Goal: Information Seeking & Learning: Learn about a topic

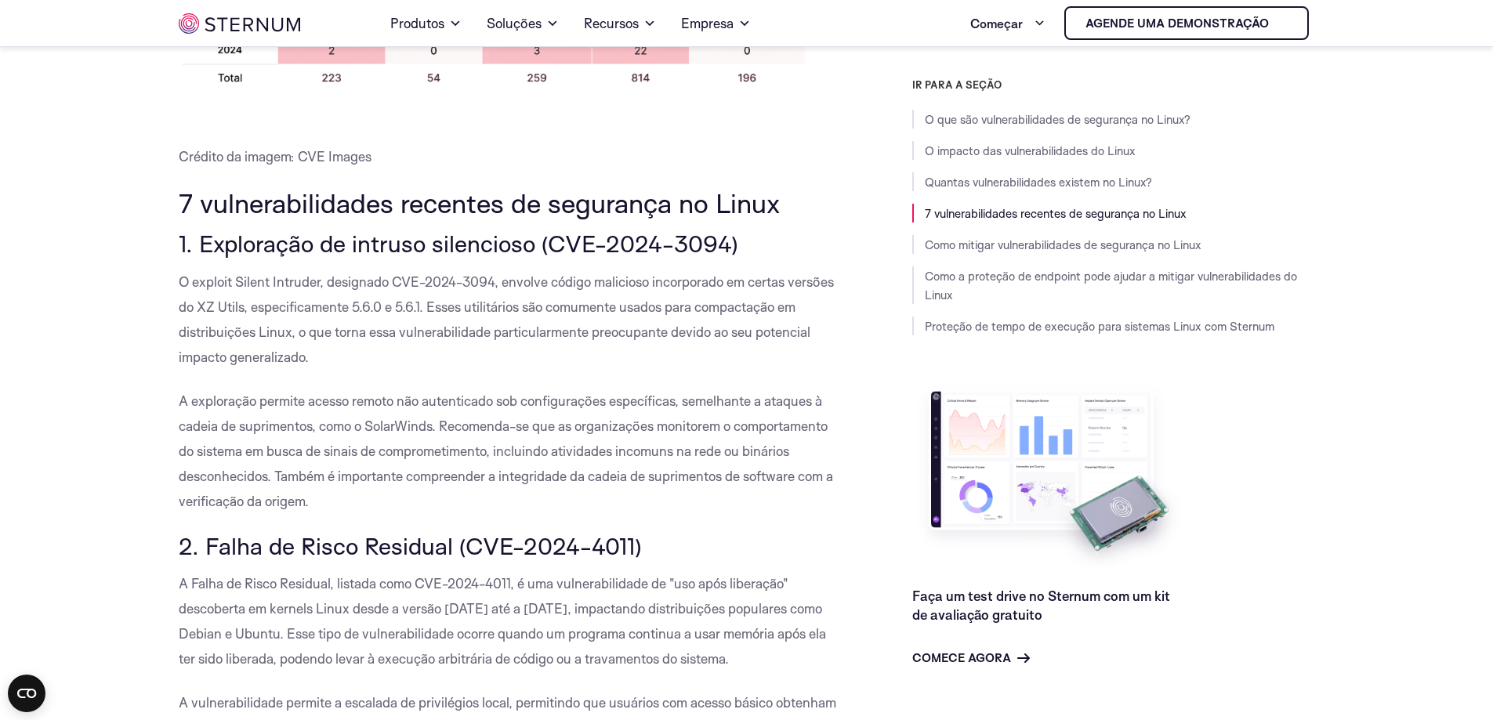
scroll to position [1568, 0]
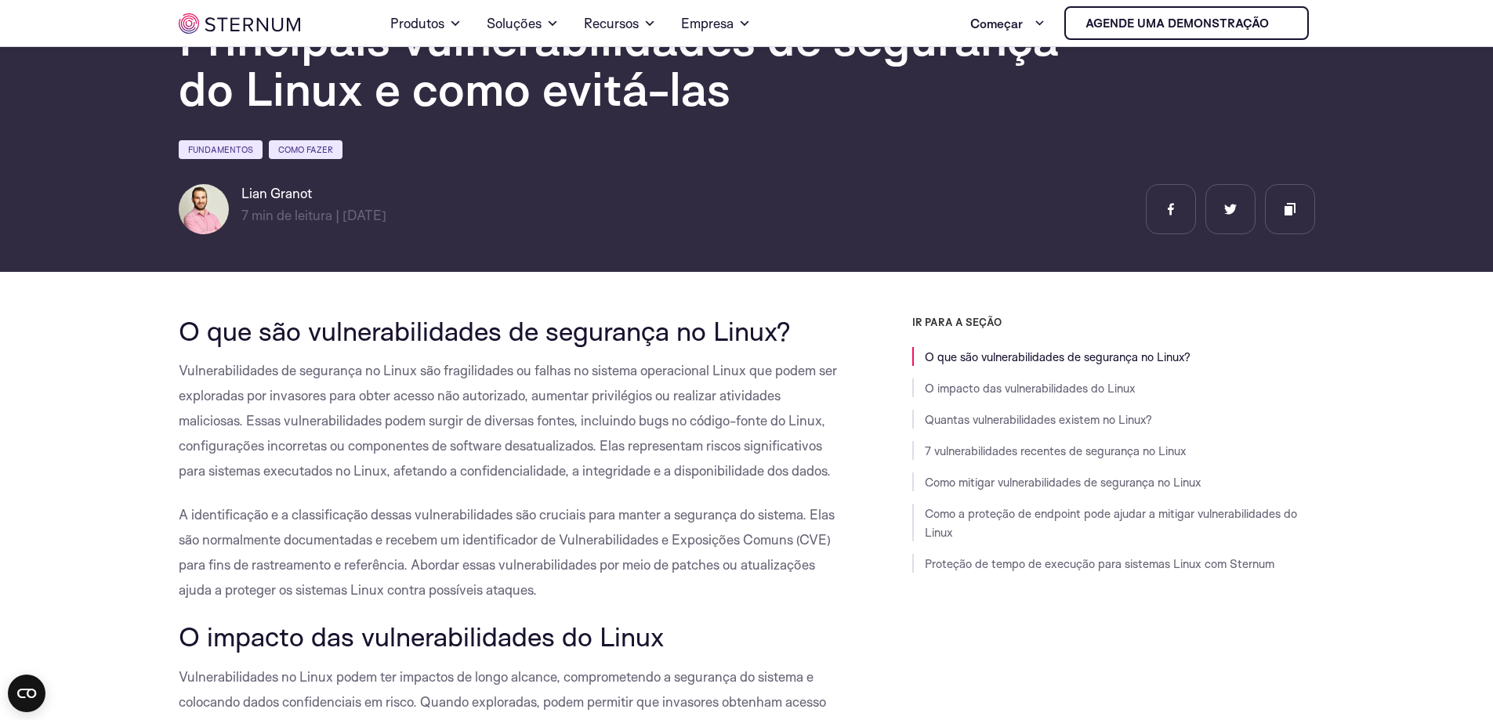
scroll to position [250, 0]
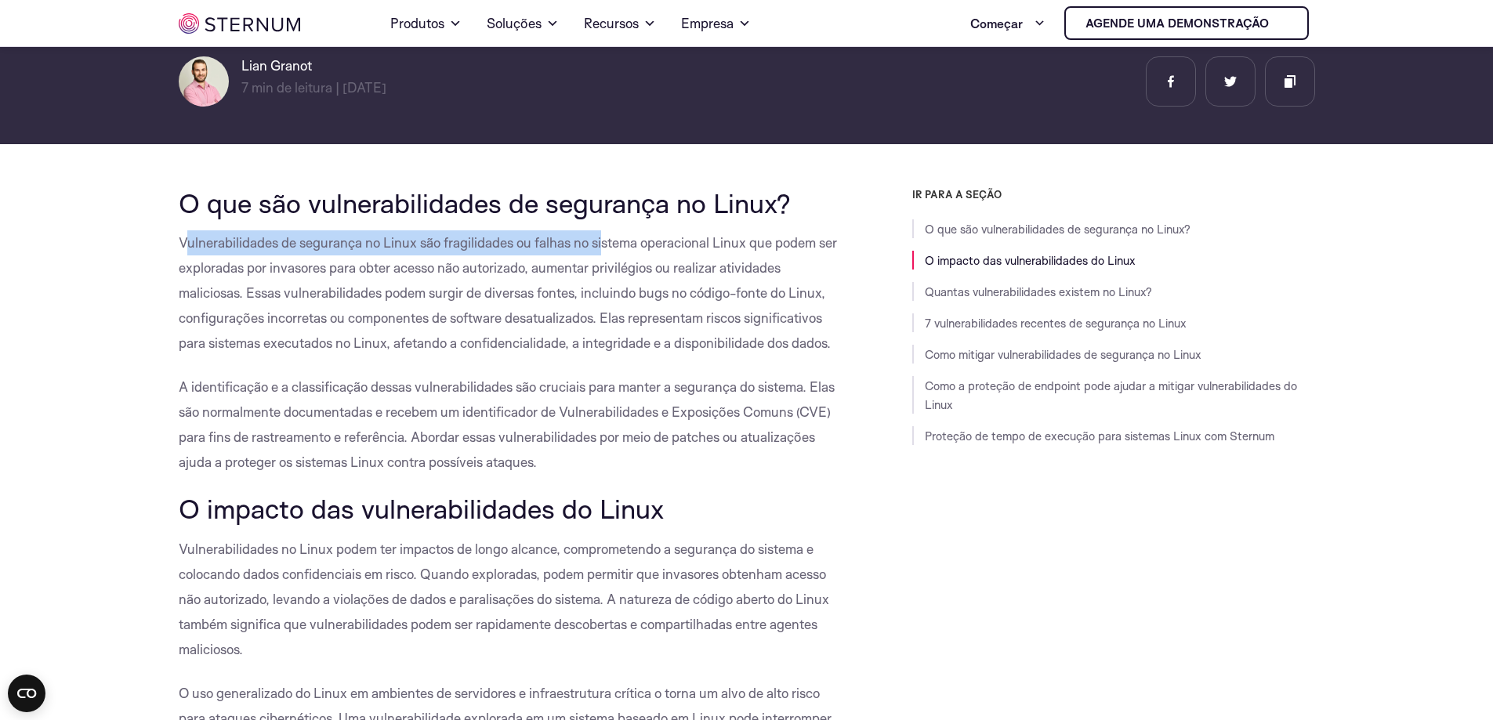
drag, startPoint x: 187, startPoint y: 240, endPoint x: 607, endPoint y: 245, distance: 419.4
click at [607, 245] on font "Vulnerabilidades de segurança no Linux são fragilidades ou falhas no sistema op…" at bounding box center [508, 292] width 658 height 117
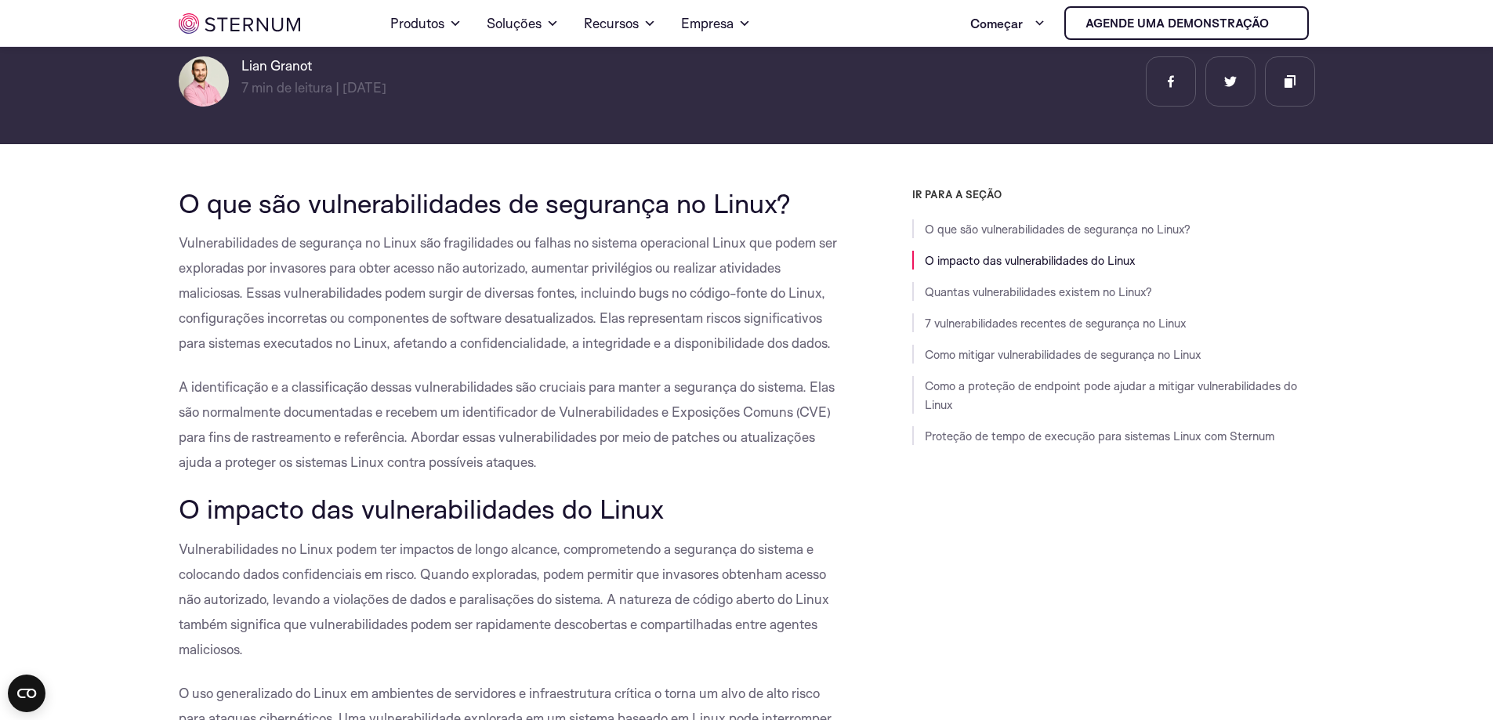
click at [658, 252] on p "Vulnerabilidades de segurança no Linux são fragilidades ou falhas no sistema op…" at bounding box center [510, 292] width 663 height 125
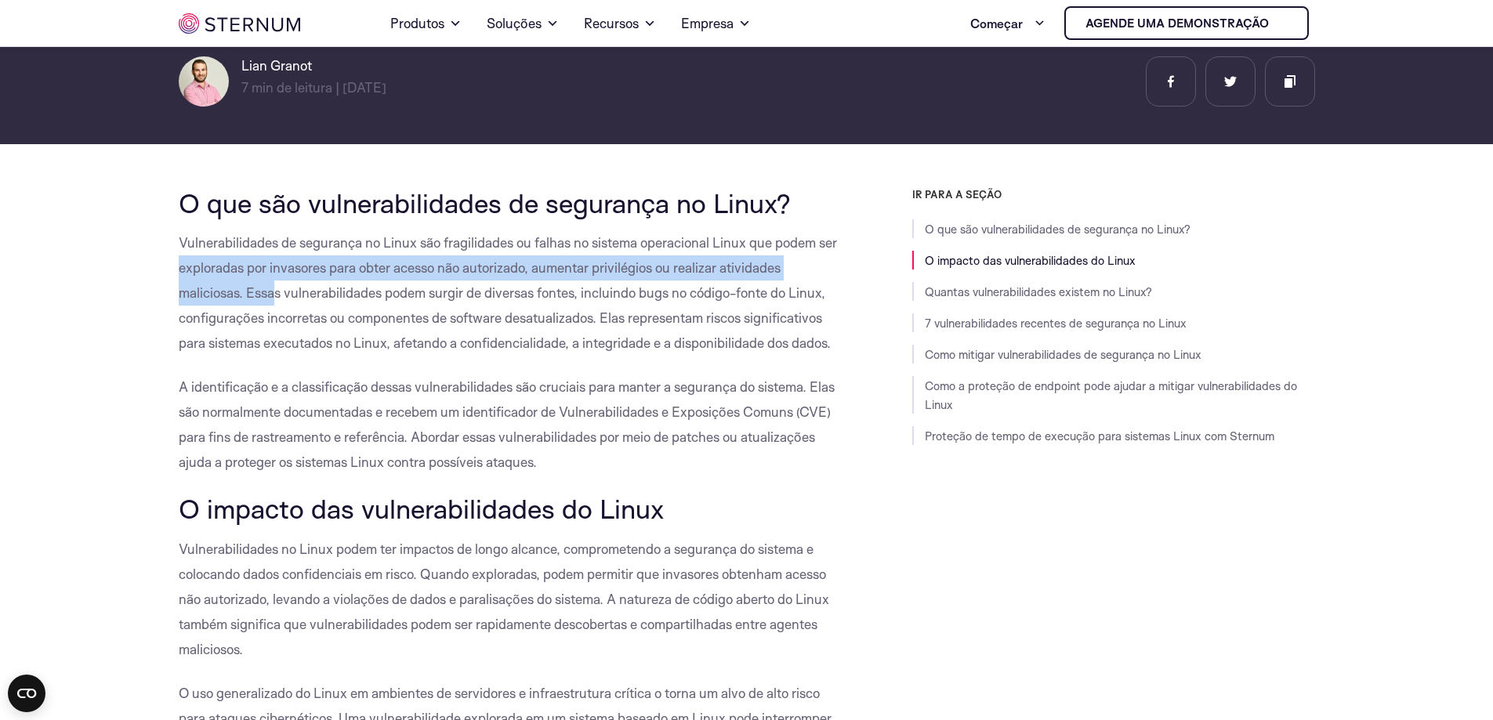
drag, startPoint x: 179, startPoint y: 275, endPoint x: 357, endPoint y: 308, distance: 180.2
click at [283, 285] on font "Vulnerabilidades de segurança no Linux são fragilidades ou falhas no sistema op…" at bounding box center [508, 292] width 658 height 117
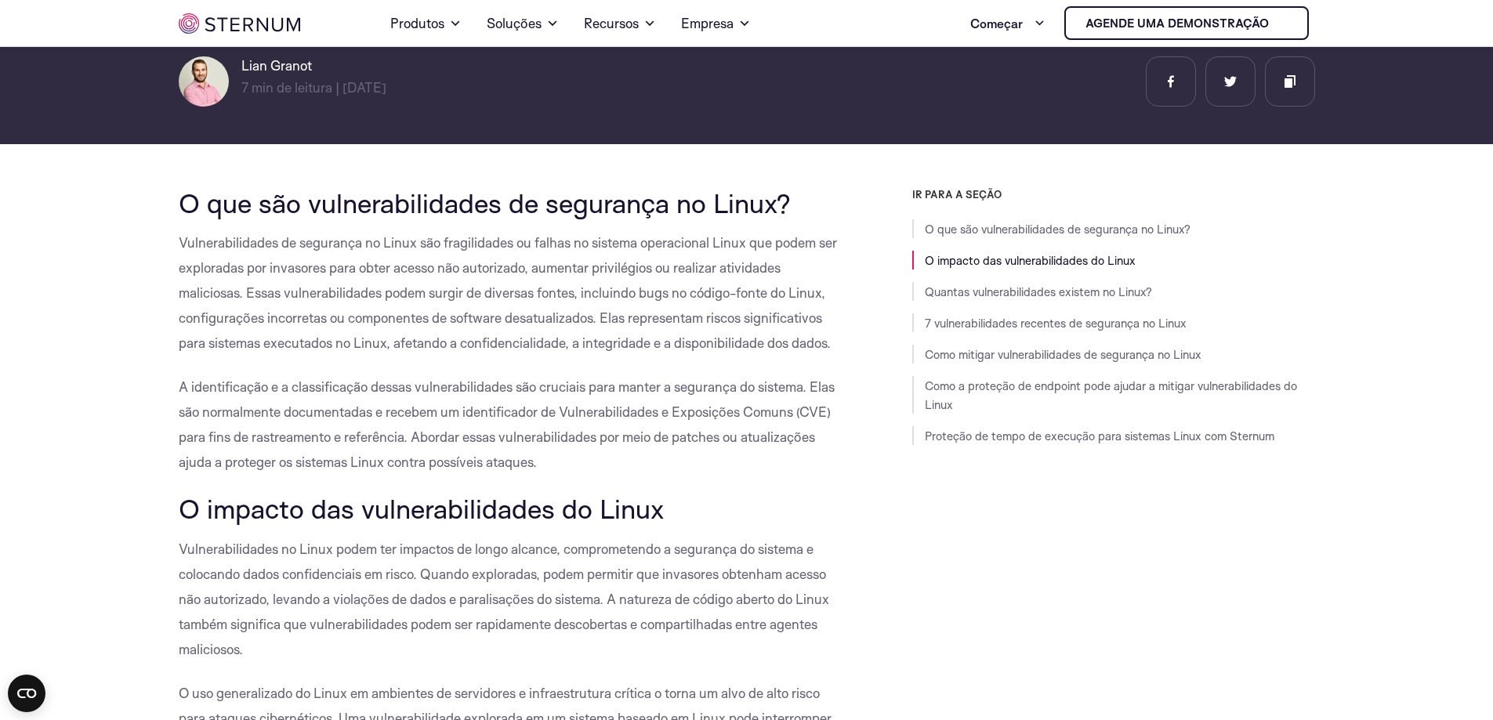
click at [371, 311] on font "Vulnerabilidades de segurança no Linux são fragilidades ou falhas no sistema op…" at bounding box center [508, 292] width 658 height 117
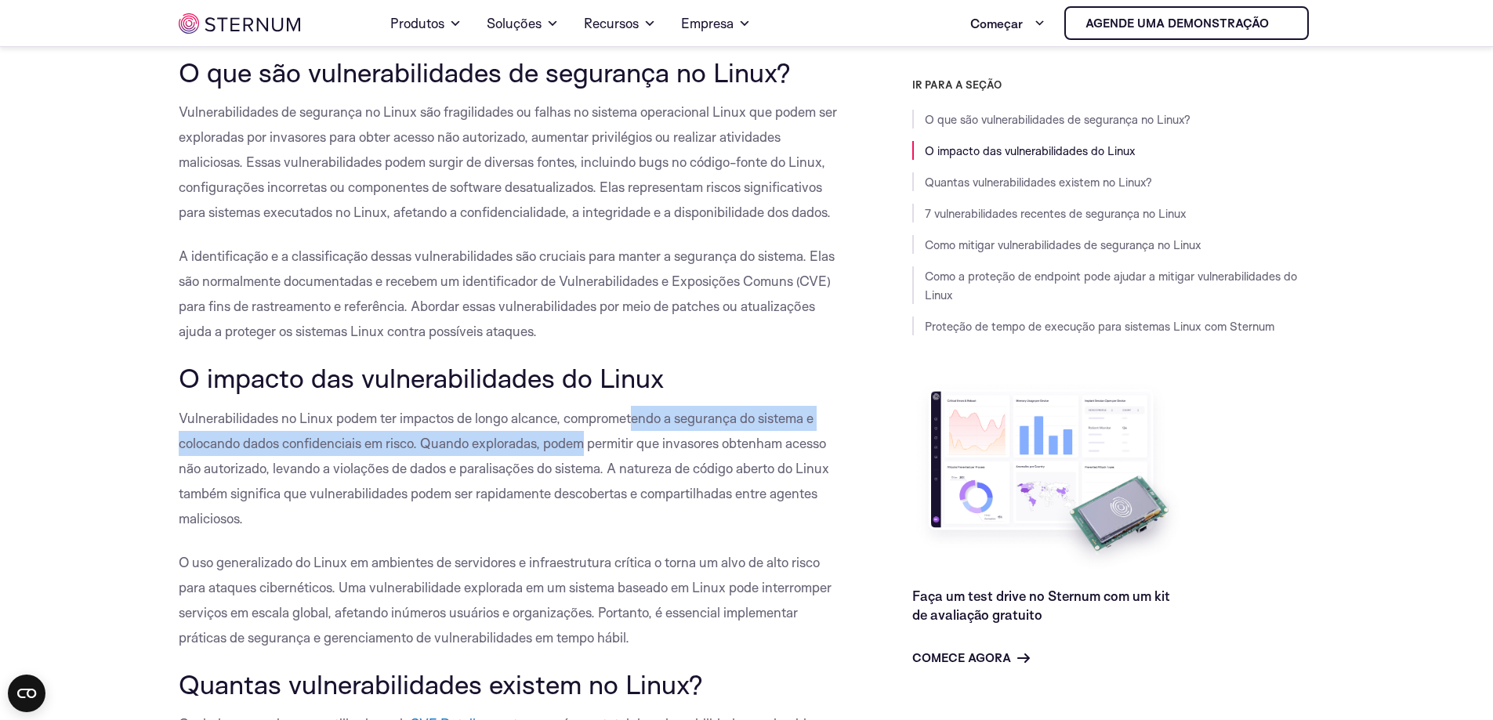
drag, startPoint x: 582, startPoint y: 433, endPoint x: 632, endPoint y: 430, distance: 50.2
click at [632, 430] on p "Vulnerabilidades no Linux podem ter impactos de longo alcance, comprometendo a …" at bounding box center [510, 468] width 663 height 125
click at [689, 430] on p "Vulnerabilidades no Linux podem ter impactos de longo alcance, comprometendo a …" at bounding box center [510, 468] width 663 height 125
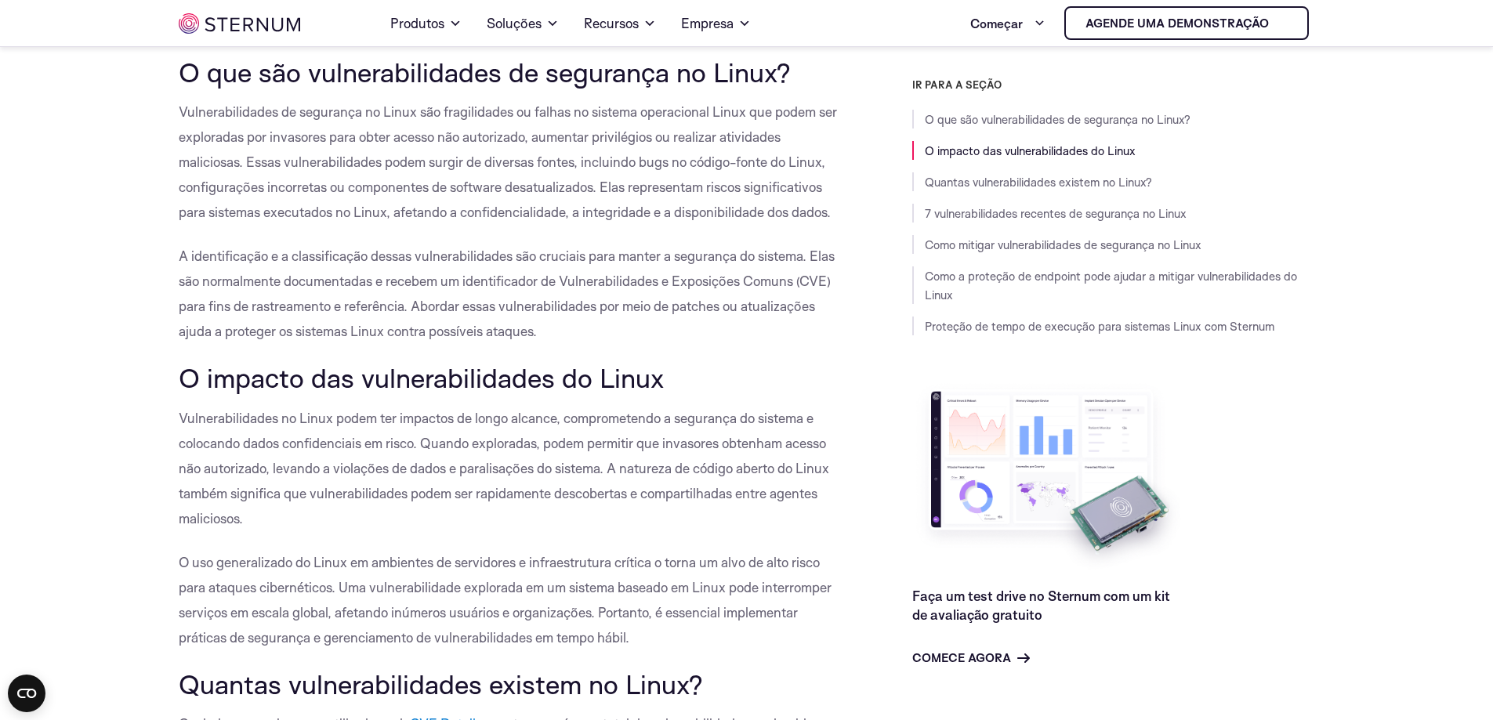
click at [753, 422] on font "Vulnerabilidades no Linux podem ter impactos de longo alcance, comprometendo a …" at bounding box center [504, 468] width 651 height 117
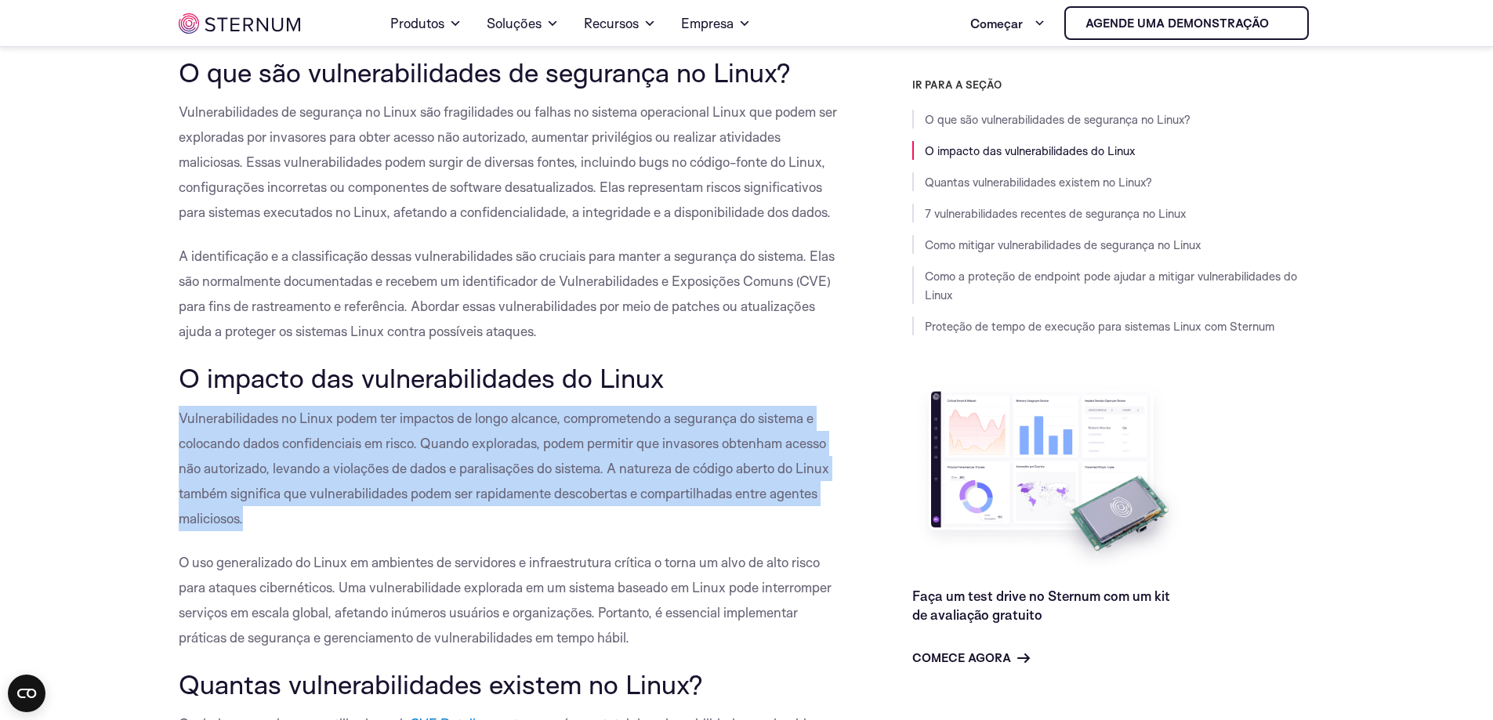
click at [753, 422] on font "Vulnerabilidades no Linux podem ter impactos de longo alcance, comprometendo a …" at bounding box center [504, 468] width 651 height 117
click at [310, 440] on font "Vulnerabilidades no Linux podem ter impactos de longo alcance, comprometendo a …" at bounding box center [504, 468] width 651 height 117
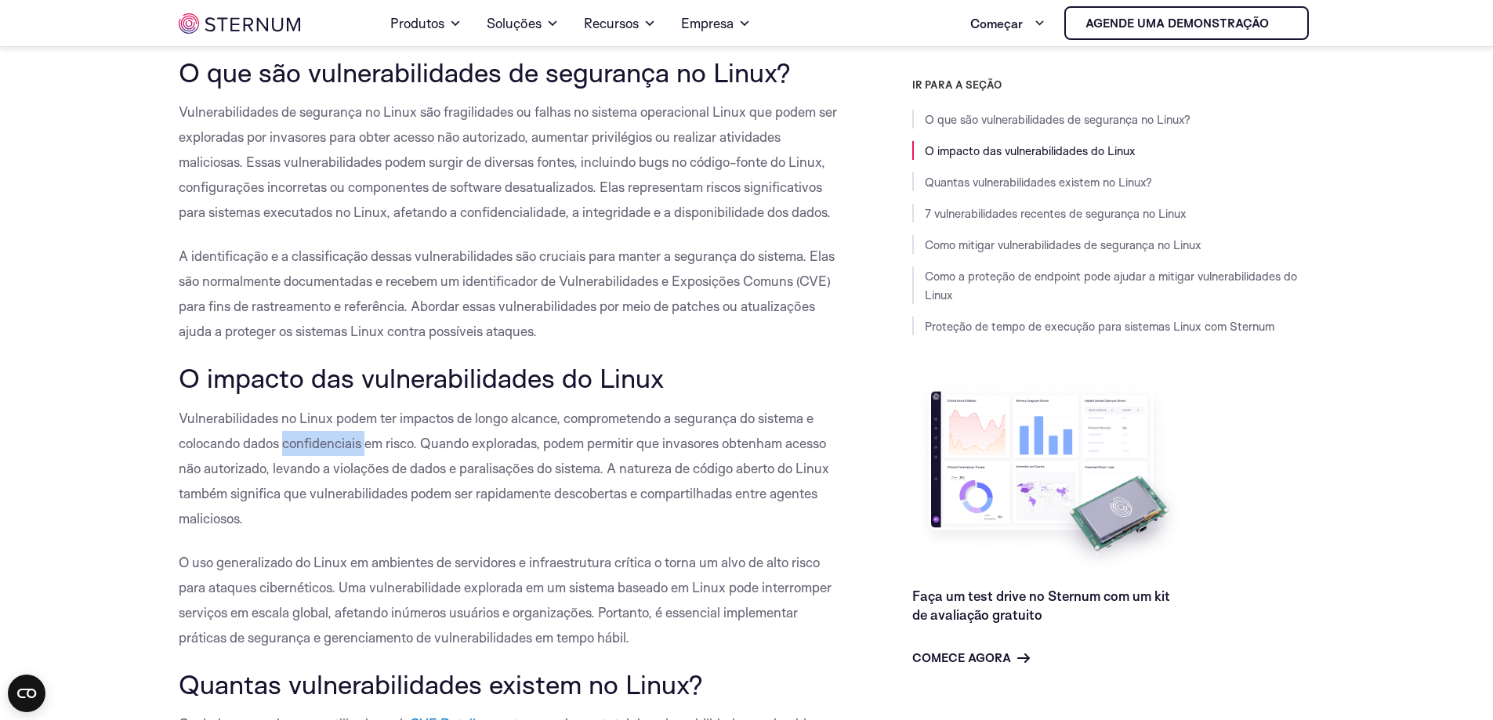
click at [310, 439] on font "Vulnerabilidades no Linux podem ter impactos de longo alcance, comprometendo a …" at bounding box center [504, 468] width 651 height 117
click at [434, 451] on p "Vulnerabilidades no Linux podem ter impactos de longo alcance, comprometendo a …" at bounding box center [510, 468] width 663 height 125
click at [430, 449] on font "Vulnerabilidades no Linux podem ter impactos de longo alcance, comprometendo a …" at bounding box center [504, 468] width 651 height 117
click at [477, 496] on font "Vulnerabilidades no Linux podem ter impactos de longo alcance, comprometendo a …" at bounding box center [504, 468] width 651 height 117
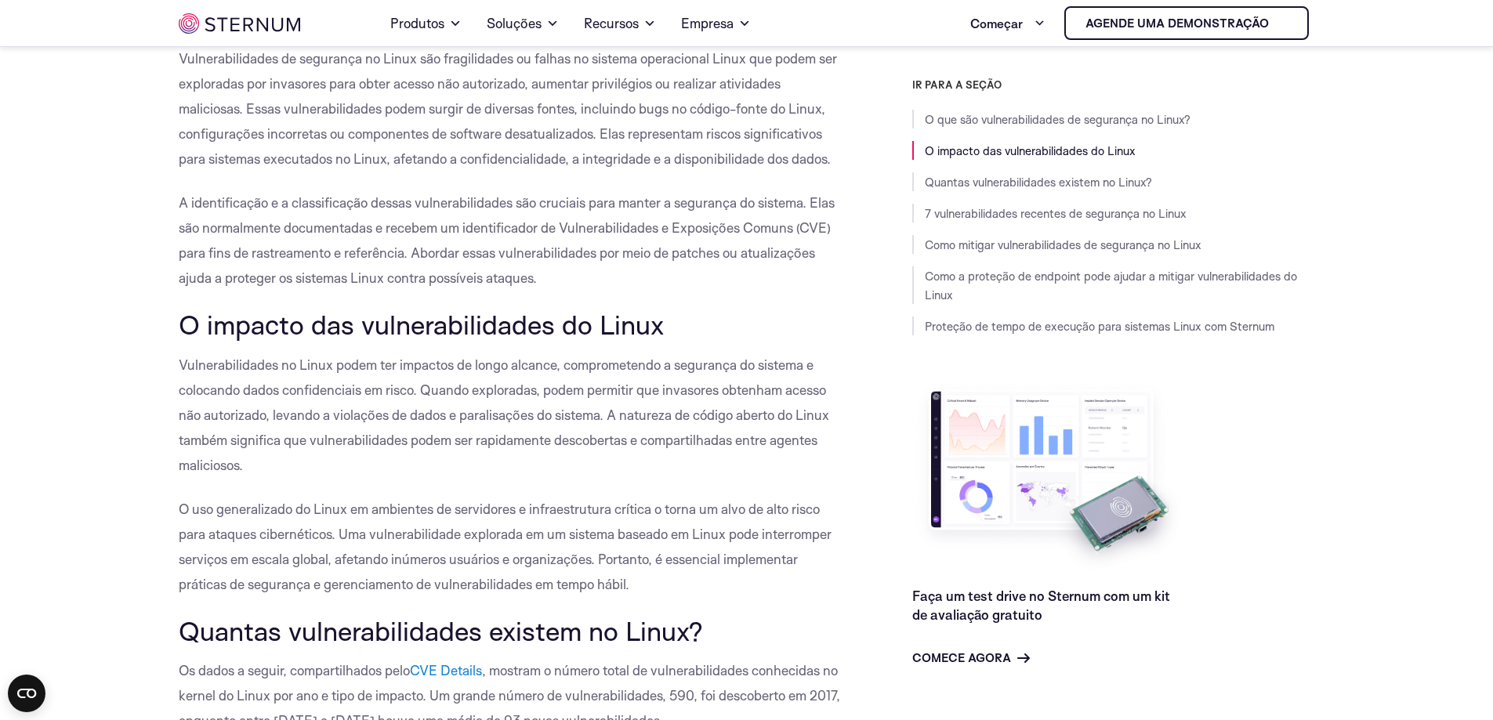
scroll to position [512, 0]
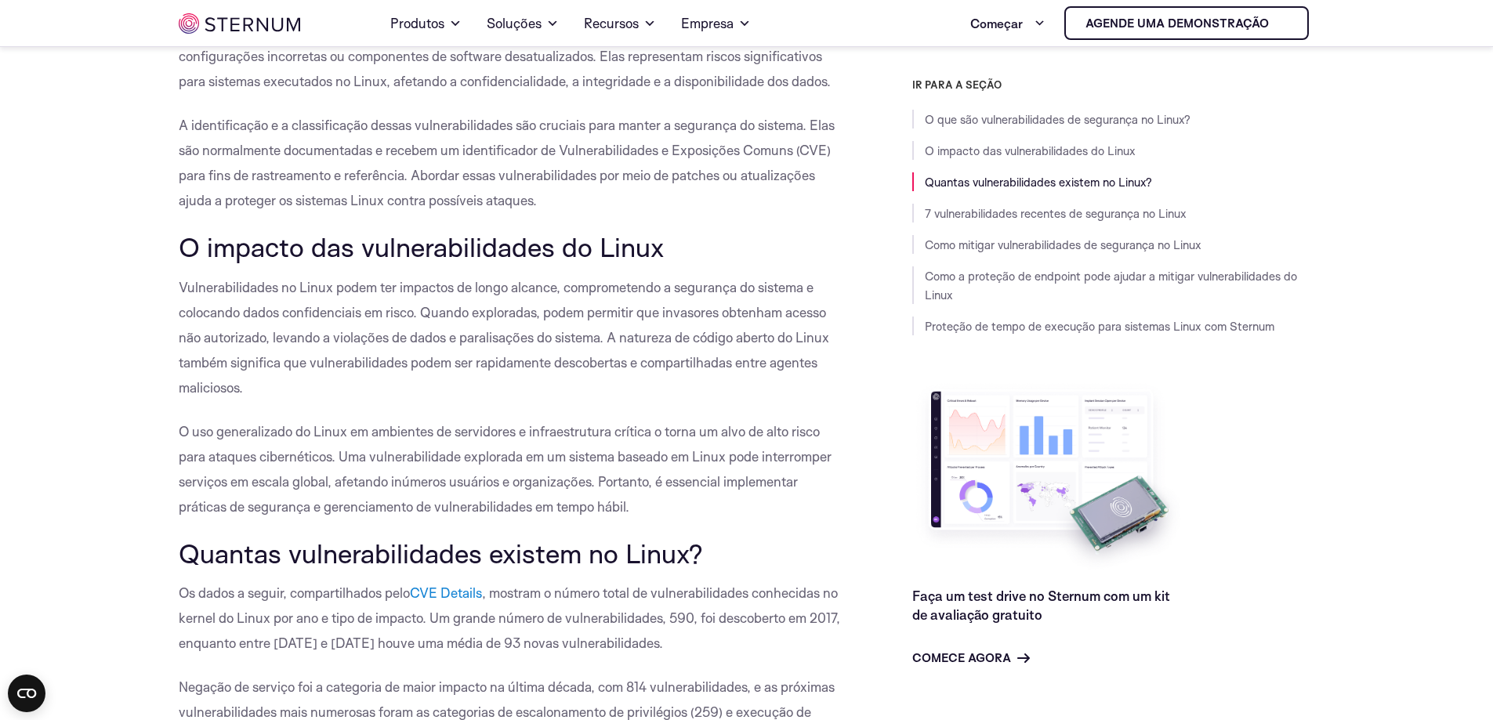
click at [237, 439] on font "O uso generalizado do Linux em ambientes de servidores e infraestrutura crítica…" at bounding box center [505, 469] width 653 height 92
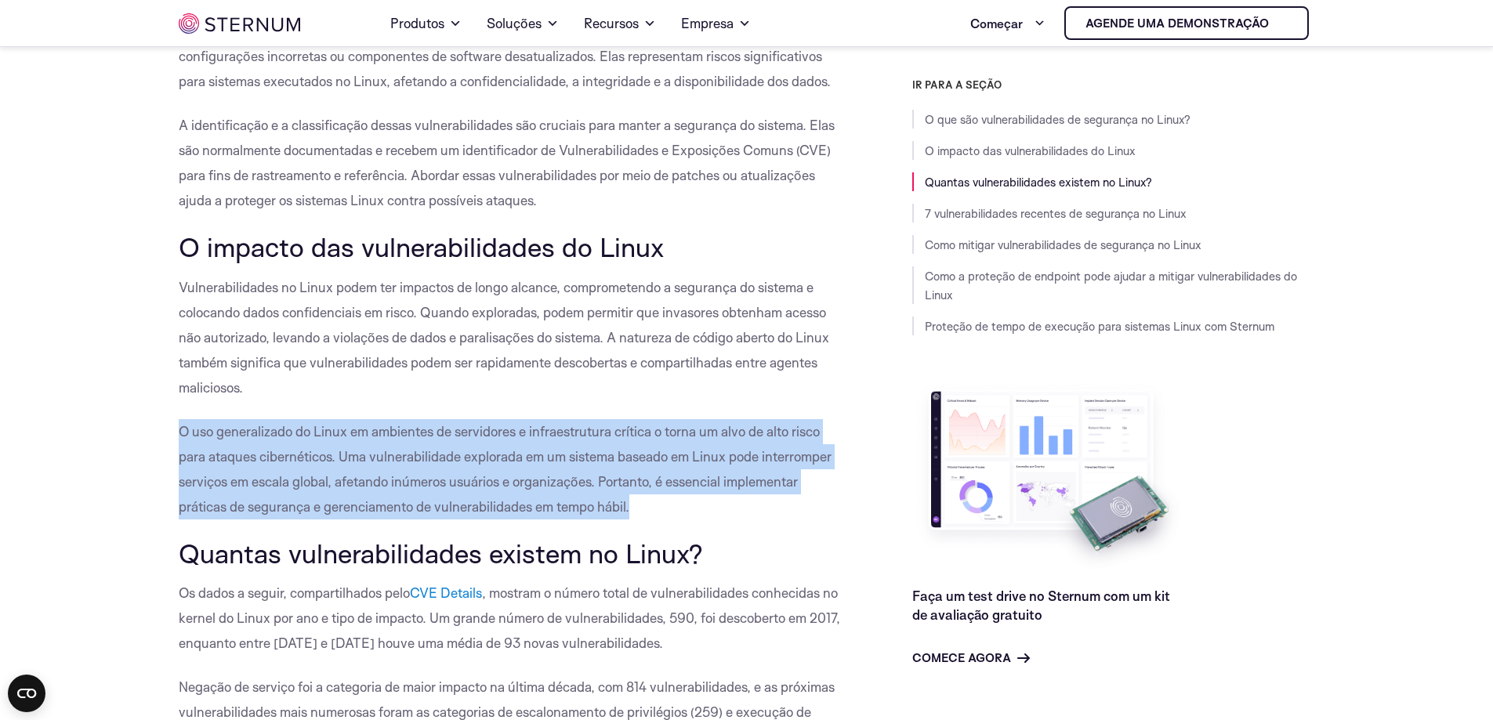
click at [237, 439] on font "O uso generalizado do Linux em ambientes de servidores e infraestrutura crítica…" at bounding box center [505, 469] width 653 height 92
click at [382, 459] on font "O uso generalizado do Linux em ambientes de servidores e infraestrutura crítica…" at bounding box center [505, 469] width 653 height 92
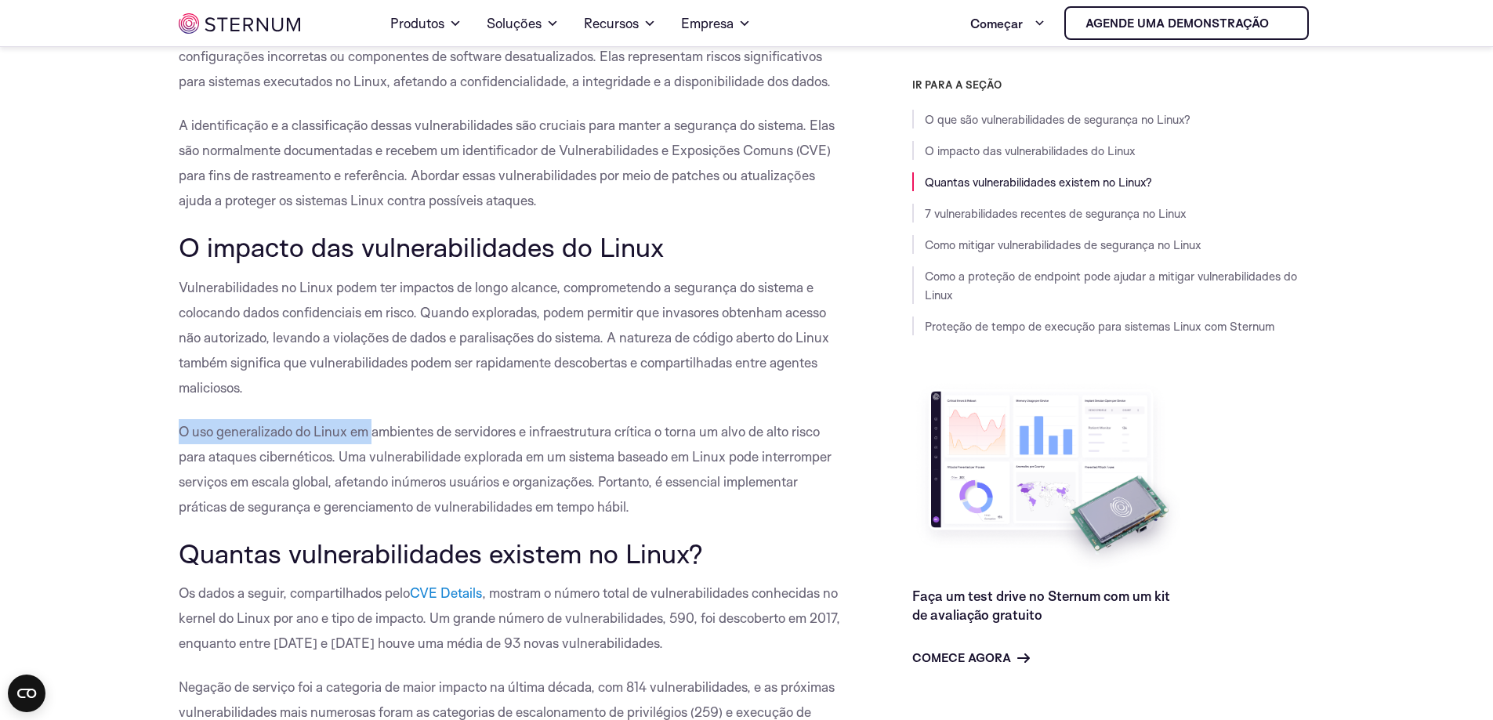
drag, startPoint x: 179, startPoint y: 425, endPoint x: 373, endPoint y: 443, distance: 195.2
click at [373, 443] on p "O uso generalizado do Linux em ambientes de servidores e infraestrutura crítica…" at bounding box center [510, 469] width 663 height 100
click at [544, 482] on font "O uso generalizado do Linux em ambientes de servidores e infraestrutura crítica…" at bounding box center [505, 469] width 653 height 92
click at [325, 454] on font "O uso generalizado do Linux em ambientes de servidores e infraestrutura crítica…" at bounding box center [505, 469] width 653 height 92
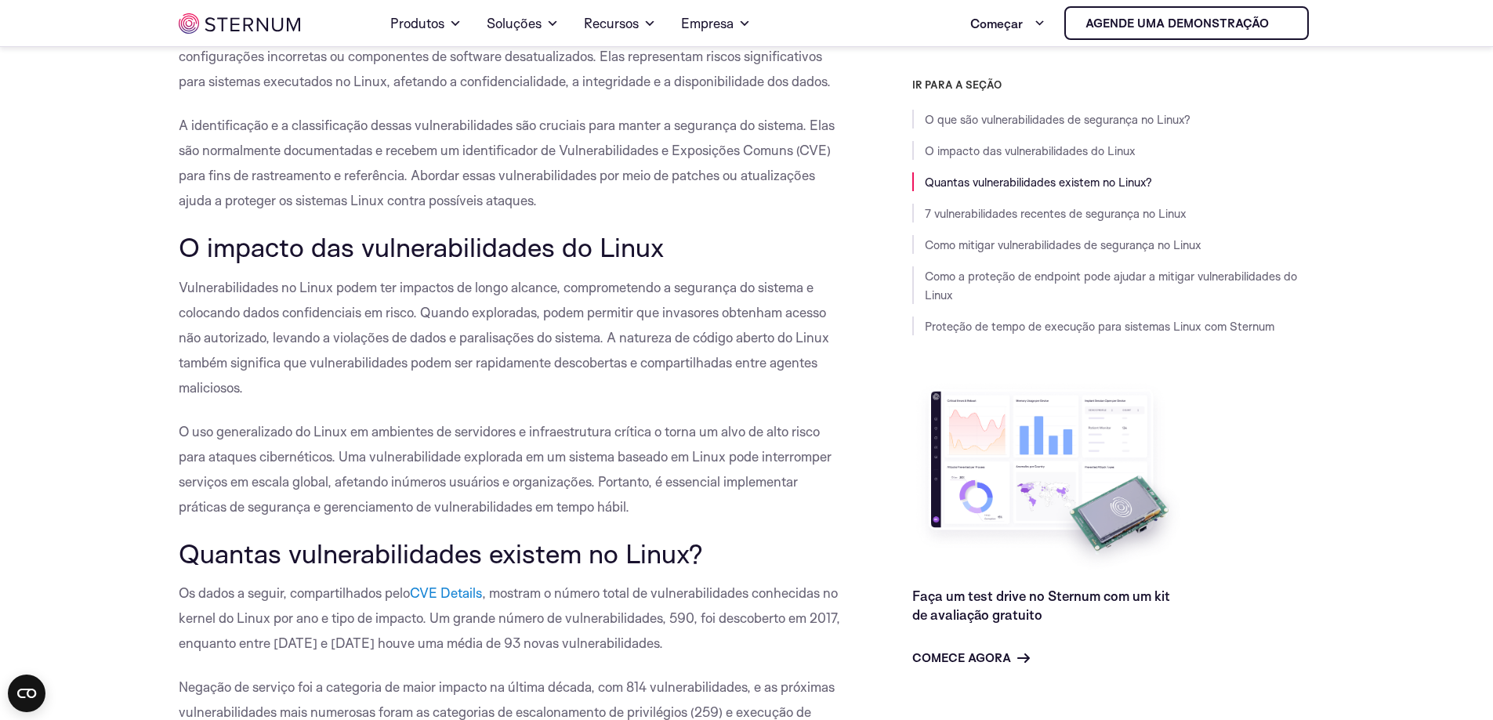
click at [518, 479] on font "O uso generalizado do Linux em ambientes de servidores e infraestrutura crítica…" at bounding box center [505, 469] width 653 height 92
click at [669, 469] on p "O uso generalizado do Linux em ambientes de servidores e infraestrutura crítica…" at bounding box center [510, 469] width 663 height 100
click at [419, 466] on p "O uso generalizado do Linux em ambientes de servidores e infraestrutura crítica…" at bounding box center [510, 469] width 663 height 100
drag, startPoint x: 363, startPoint y: 451, endPoint x: 538, endPoint y: 457, distance: 175.7
click at [532, 457] on font "O uso generalizado do Linux em ambientes de servidores e infraestrutura crítica…" at bounding box center [505, 469] width 653 height 92
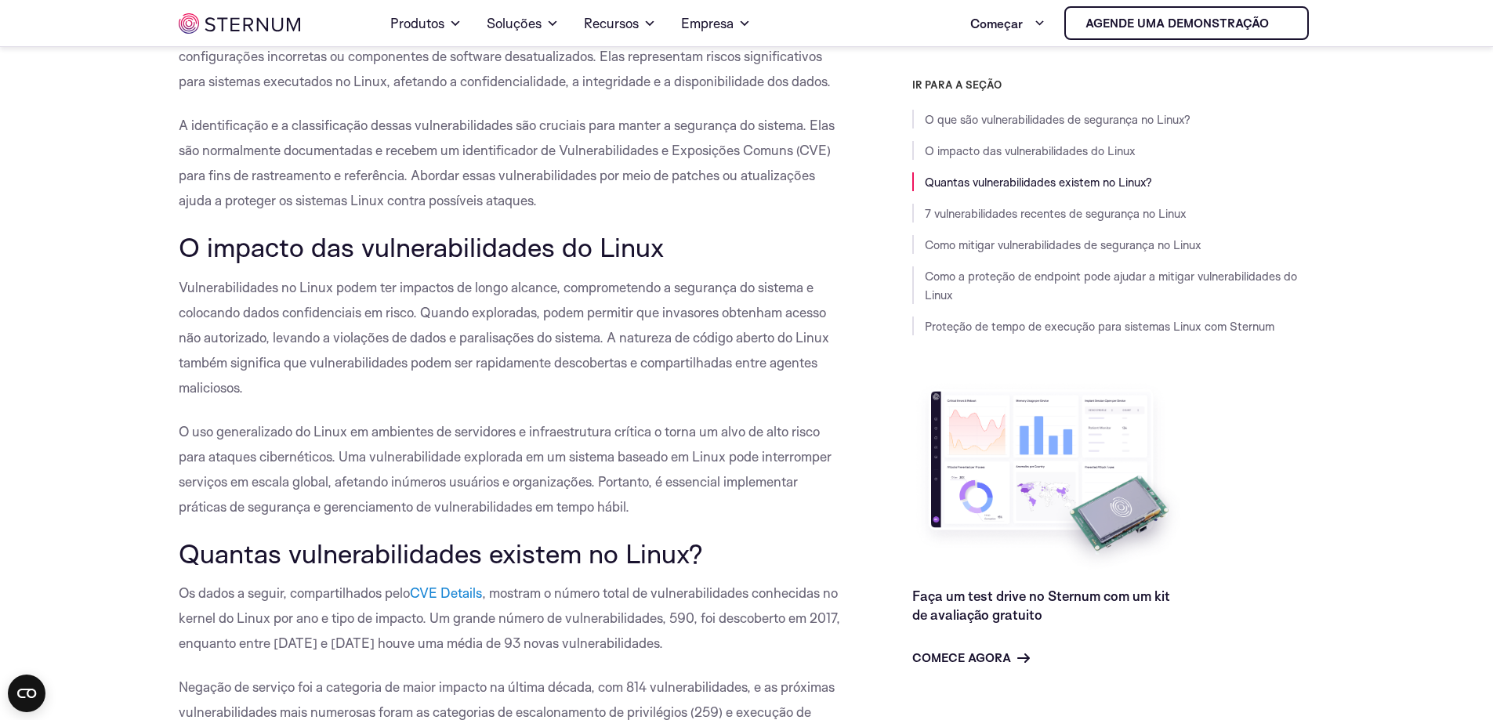
click at [647, 459] on font "O uso generalizado do Linux em ambientes de servidores e infraestrutura crítica…" at bounding box center [505, 469] width 653 height 92
click at [631, 461] on font "O uso generalizado do Linux em ambientes de servidores e infraestrutura crítica…" at bounding box center [505, 469] width 653 height 92
click at [712, 460] on font "O uso generalizado do Linux em ambientes de servidores e infraestrutura crítica…" at bounding box center [505, 469] width 653 height 92
click at [435, 499] on font "O uso generalizado do Linux em ambientes de servidores e infraestrutura crítica…" at bounding box center [505, 469] width 653 height 92
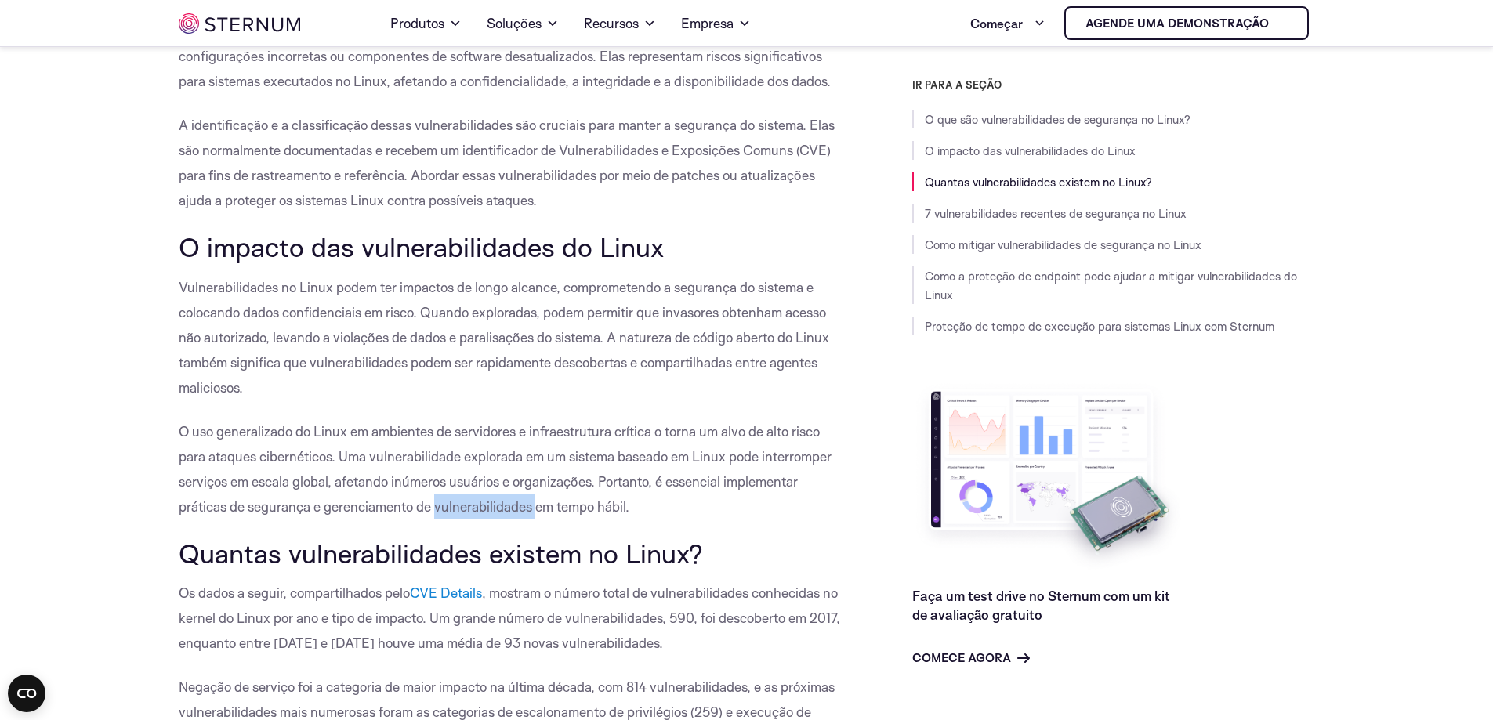
click at [435, 499] on font "O uso generalizado do Linux em ambientes de servidores e infraestrutura crítica…" at bounding box center [505, 469] width 653 height 92
